Goal: Task Accomplishment & Management: Manage account settings

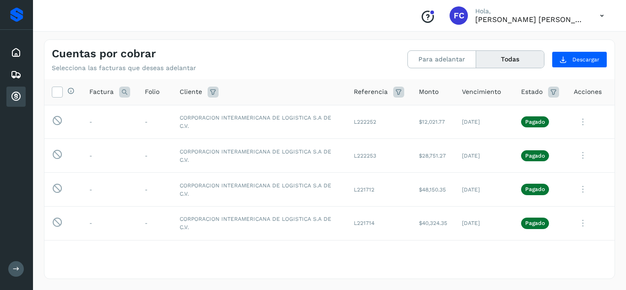
click at [18, 101] on icon at bounding box center [16, 96] width 11 height 11
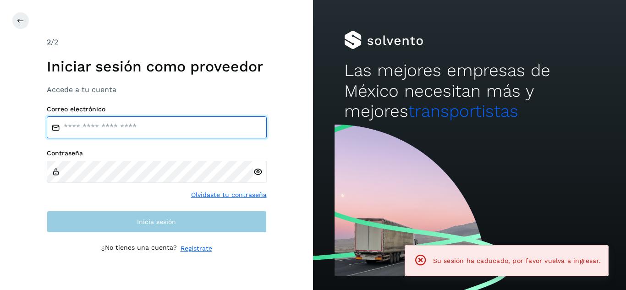
type input "**********"
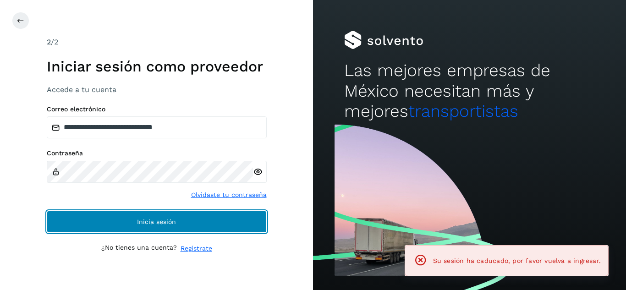
click at [152, 216] on button "Inicia sesión" at bounding box center [157, 222] width 220 height 22
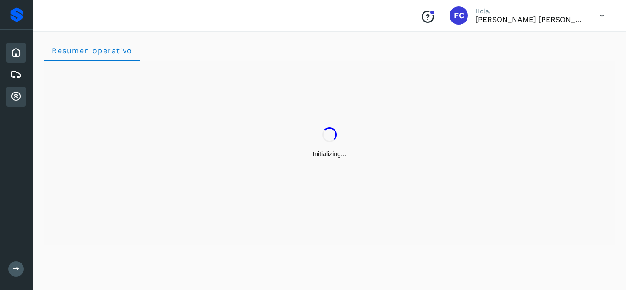
click at [18, 92] on icon at bounding box center [16, 96] width 11 height 11
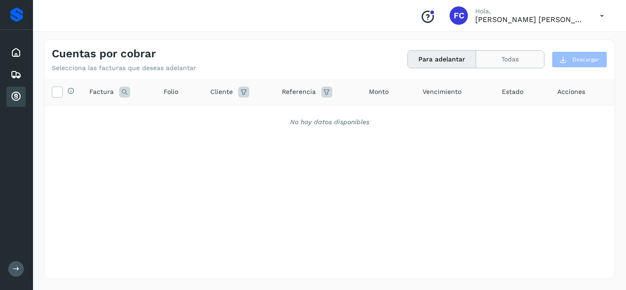
click at [501, 65] on button "Todas" at bounding box center [510, 59] width 68 height 17
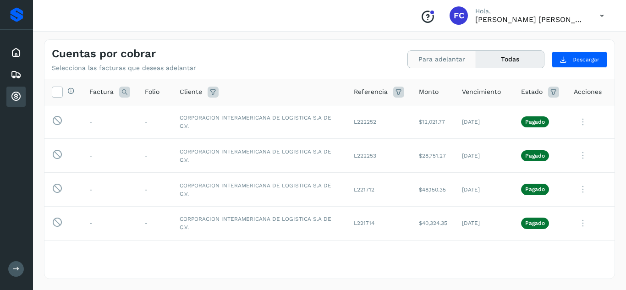
click at [440, 60] on button "Para adelantar" at bounding box center [442, 59] width 68 height 17
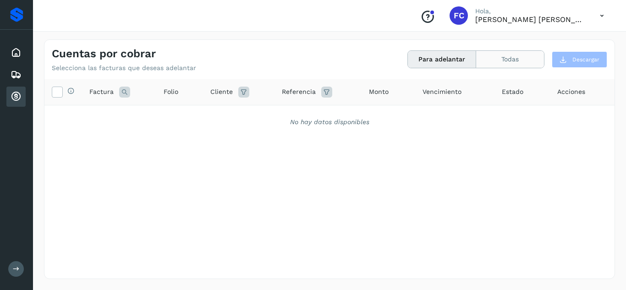
click at [524, 55] on button "Todas" at bounding box center [510, 59] width 68 height 17
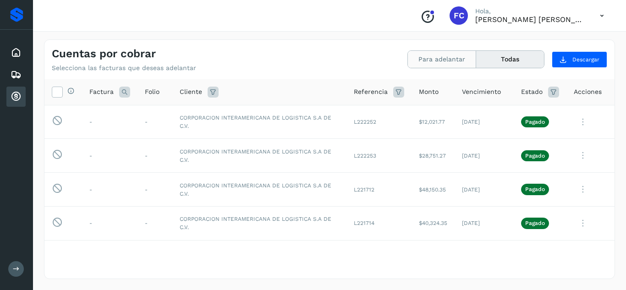
click at [420, 65] on button "Para adelantar" at bounding box center [442, 59] width 68 height 17
